Goal: Transaction & Acquisition: Purchase product/service

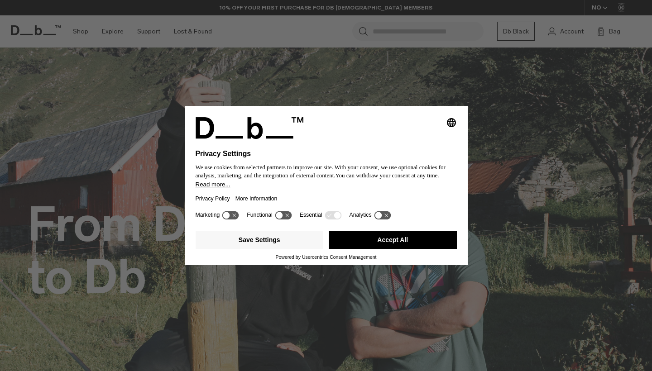
click at [376, 243] on button "Accept All" at bounding box center [393, 240] width 128 height 18
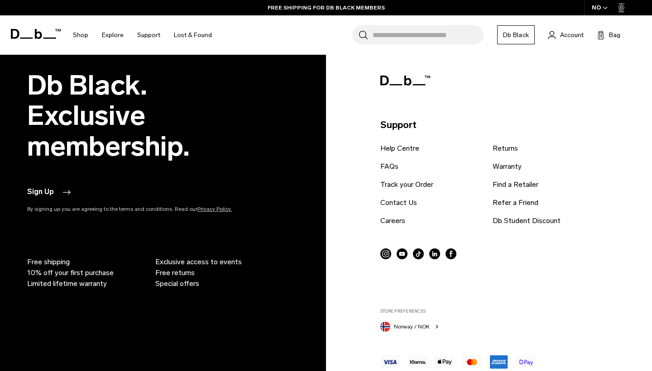
scroll to position [1913, 0]
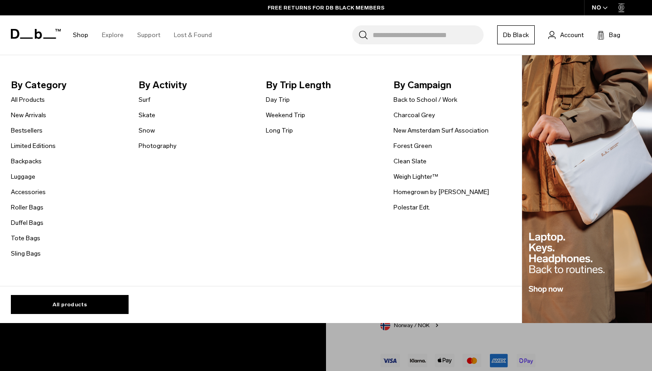
click at [87, 36] on link "Shop" at bounding box center [80, 35] width 15 height 32
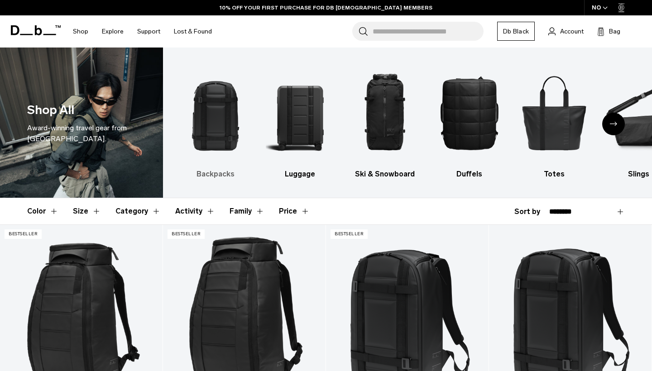
click at [217, 102] on img "1 / 10" at bounding box center [215, 112] width 69 height 103
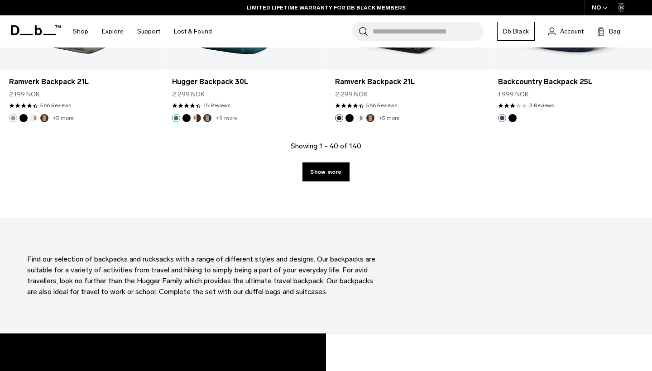
scroll to position [2603, 0]
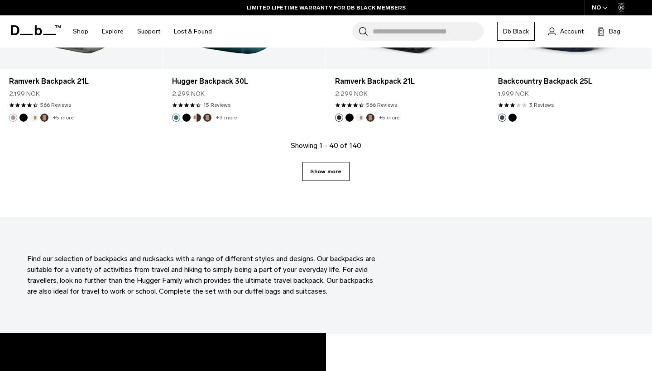
click at [333, 179] on link "Show more" at bounding box center [326, 171] width 47 height 19
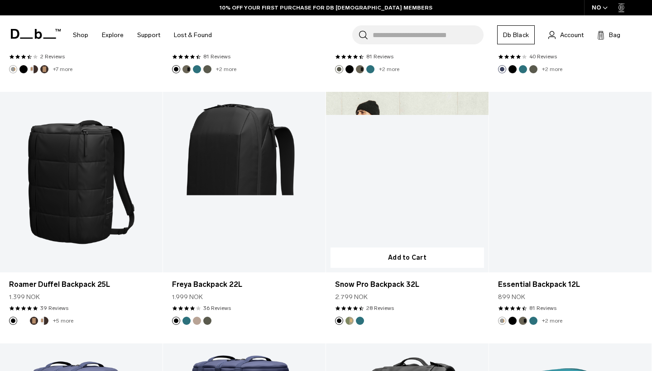
scroll to position [2904, 0]
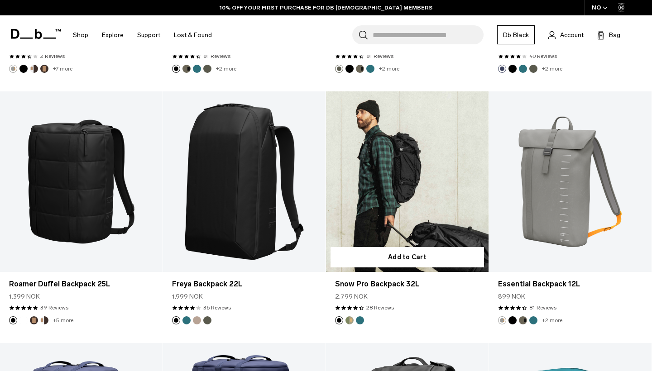
click at [406, 173] on link "Snow Pro Backpack 32L" at bounding box center [407, 182] width 163 height 181
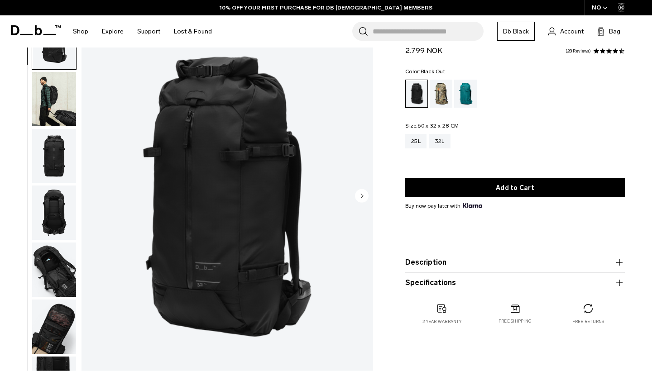
scroll to position [48, 0]
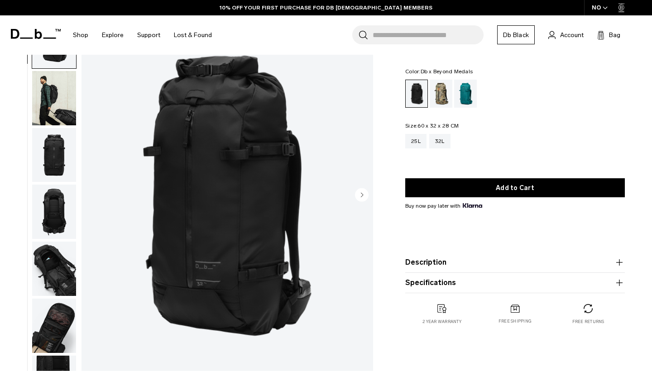
click at [445, 101] on div "Db x Beyond Medals" at bounding box center [441, 94] width 23 height 28
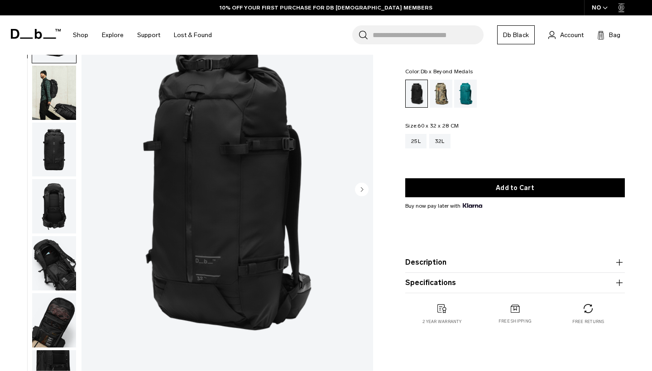
scroll to position [52, 0]
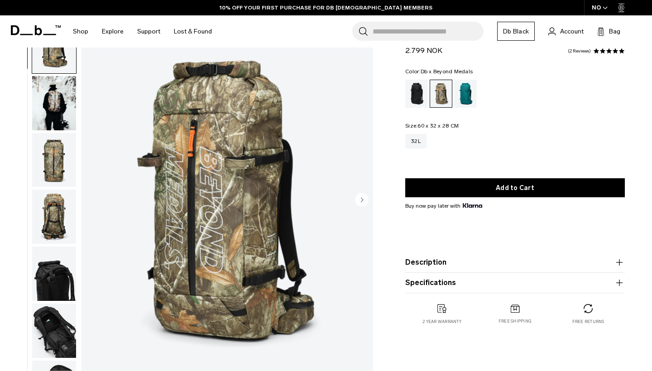
scroll to position [42, 0]
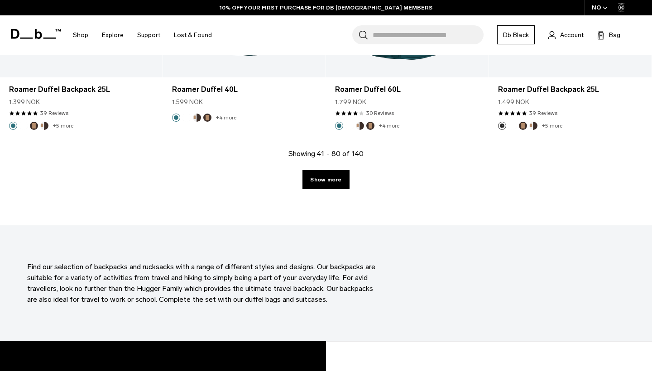
scroll to position [2654, 0]
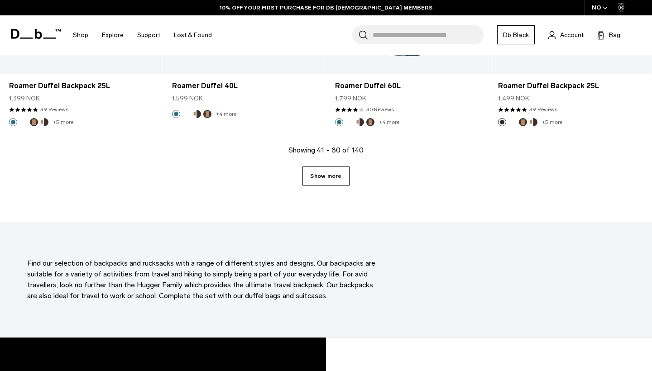
click at [326, 177] on link "Show more" at bounding box center [326, 176] width 47 height 19
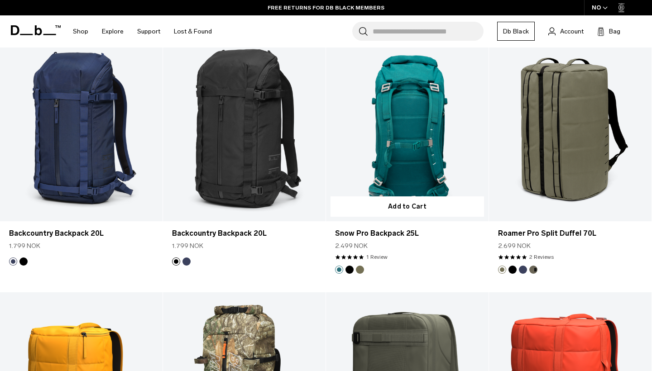
scroll to position [2757, 0]
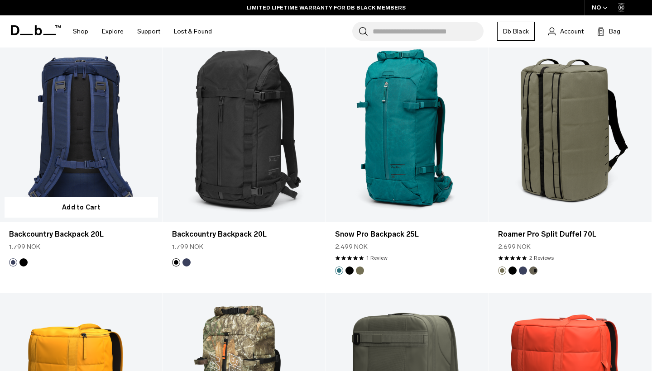
click at [84, 110] on link "Backcountry Backpack 20L" at bounding box center [81, 132] width 163 height 181
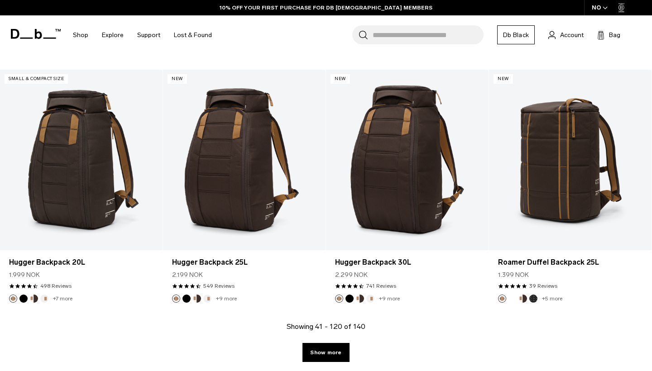
scroll to position [5008, 0]
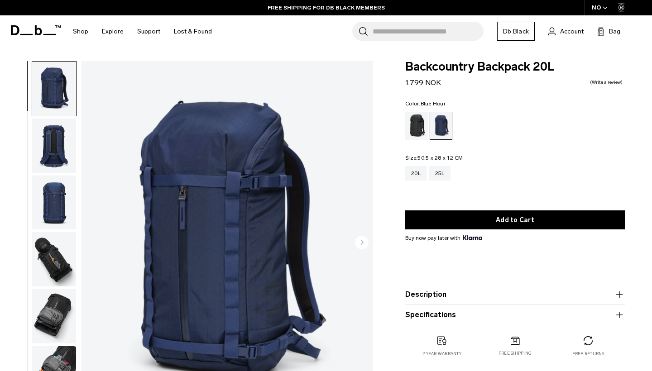
click at [364, 241] on circle "Next slide" at bounding box center [362, 243] width 14 height 14
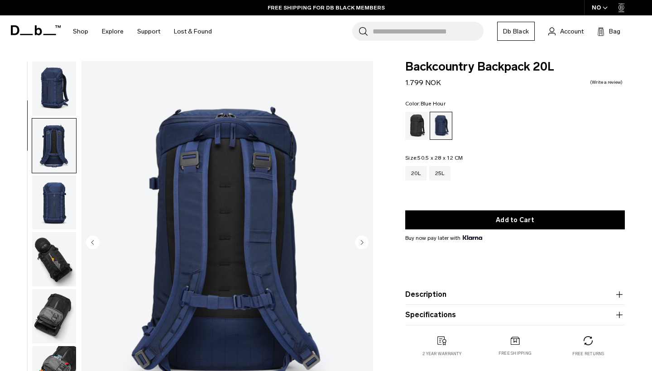
scroll to position [58, 0]
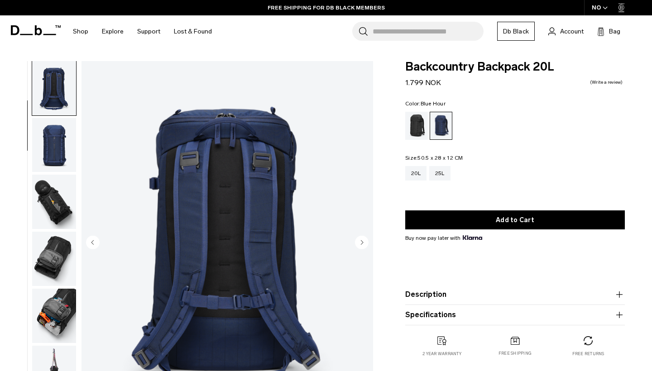
click at [364, 241] on circle "Next slide" at bounding box center [362, 243] width 14 height 14
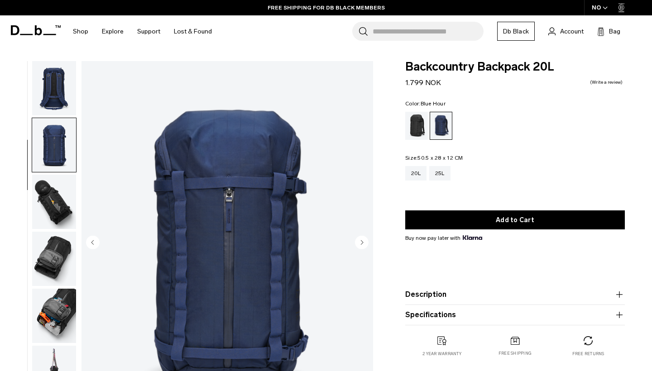
scroll to position [115, 0]
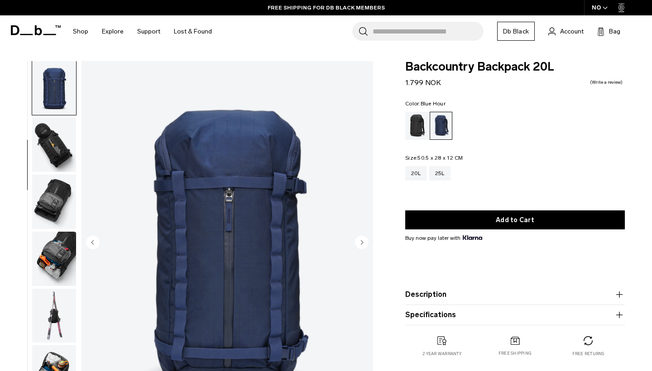
click at [364, 241] on circle "Next slide" at bounding box center [362, 243] width 14 height 14
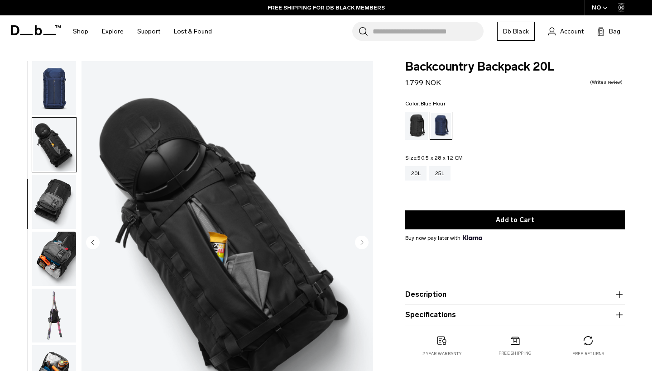
scroll to position [150, 0]
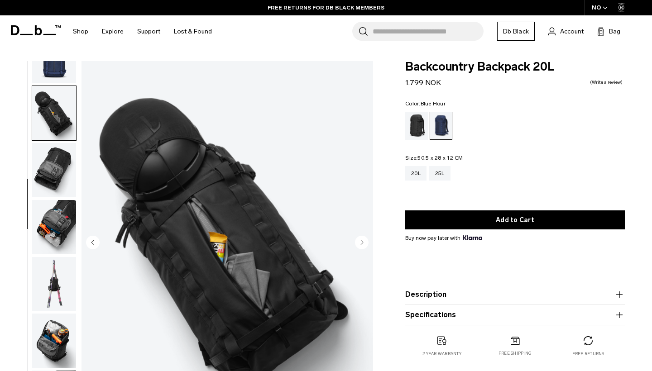
click at [364, 241] on circle "Next slide" at bounding box center [362, 243] width 14 height 14
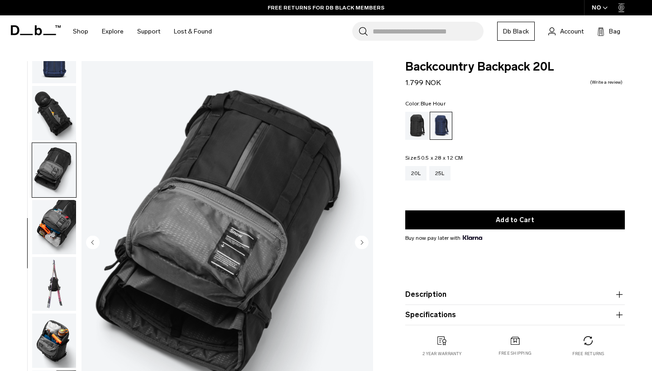
click at [364, 241] on circle "Next slide" at bounding box center [362, 243] width 14 height 14
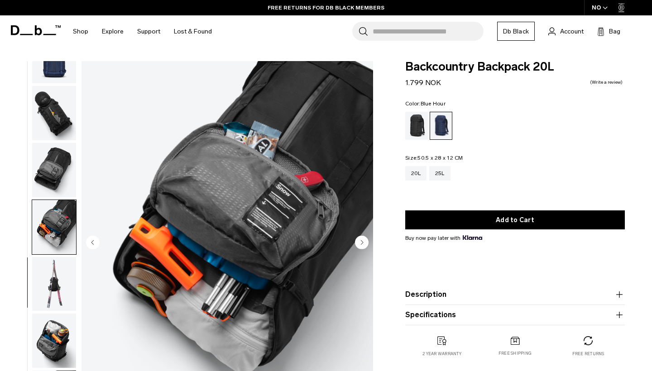
click at [364, 241] on circle "Next slide" at bounding box center [362, 243] width 14 height 14
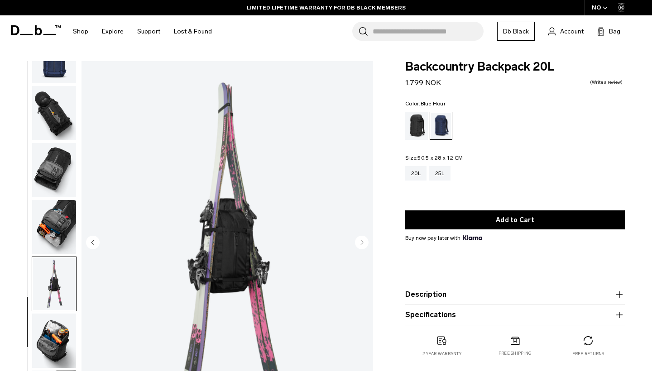
click at [364, 241] on circle "Next slide" at bounding box center [362, 243] width 14 height 14
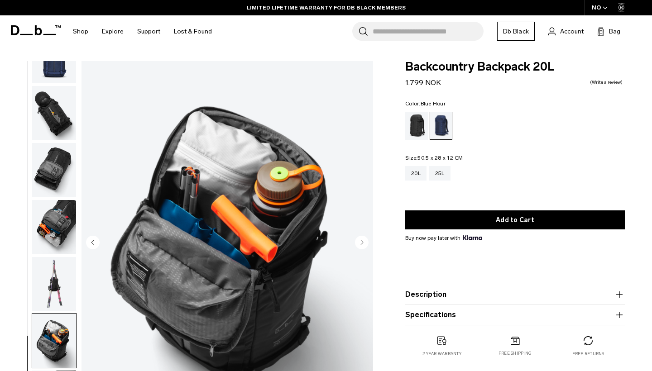
click at [364, 241] on circle "Next slide" at bounding box center [362, 243] width 14 height 14
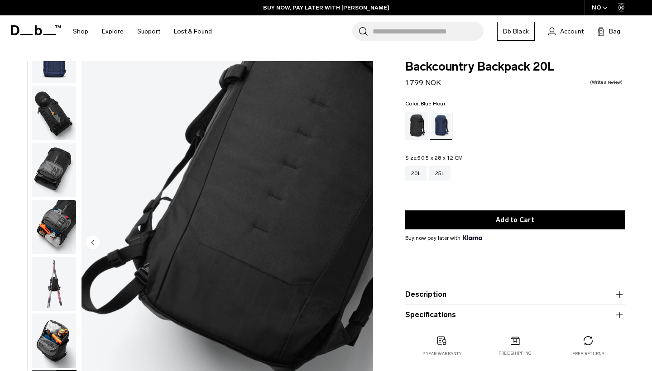
click at [364, 241] on img "9 / 9" at bounding box center [228, 243] width 292 height 364
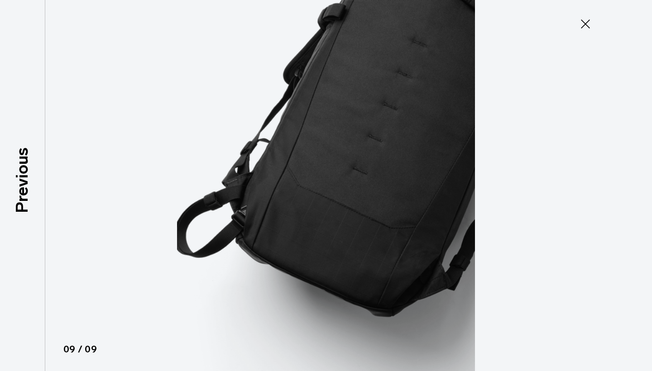
click at [364, 241] on img at bounding box center [326, 185] width 408 height 371
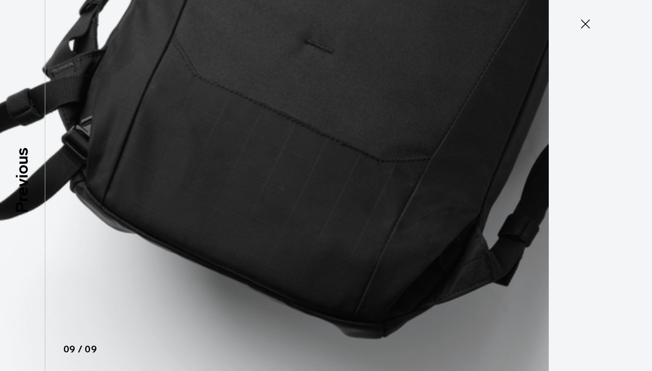
click at [364, 241] on img at bounding box center [250, 76] width 815 height 743
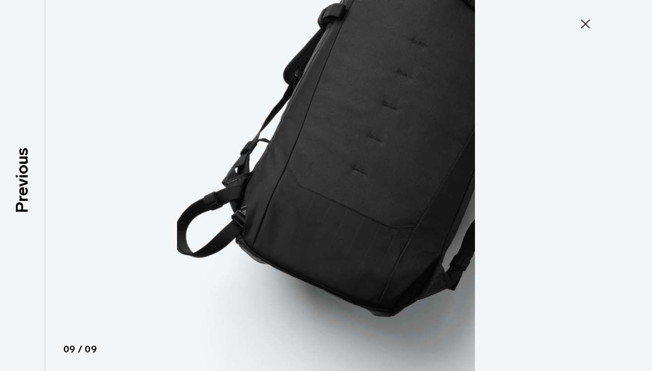
click at [590, 27] on icon at bounding box center [586, 24] width 14 height 14
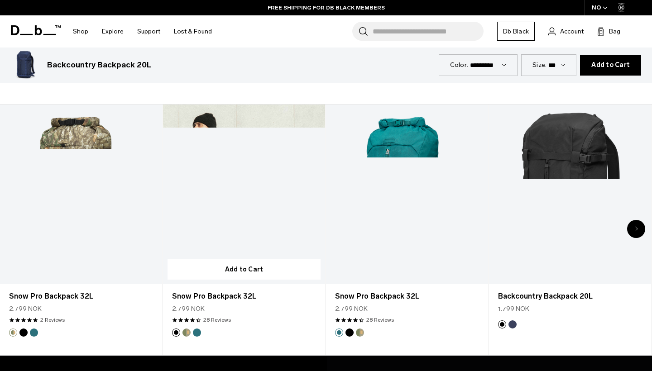
scroll to position [400, 0]
